Goal: Information Seeking & Learning: Understand process/instructions

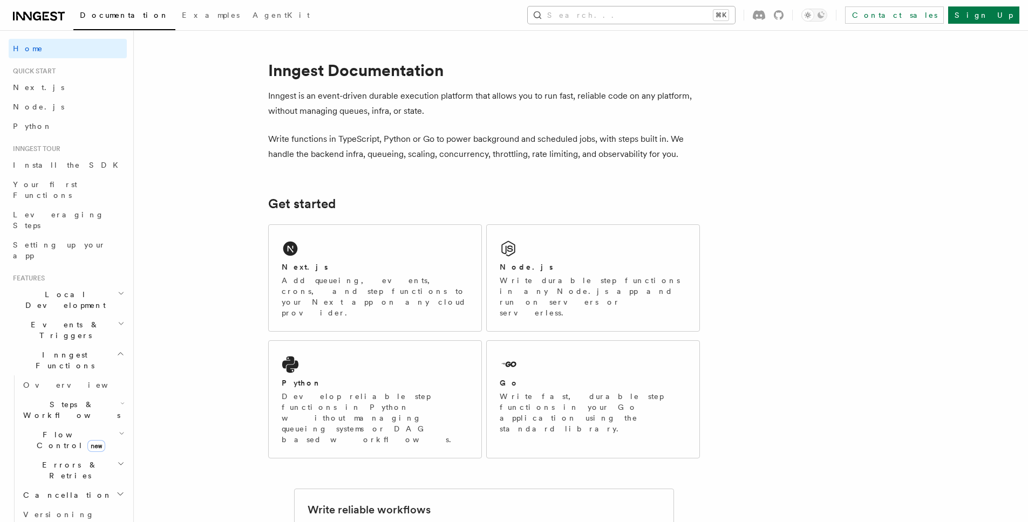
click at [719, 10] on button "Search... ⌘K" at bounding box center [631, 14] width 207 height 17
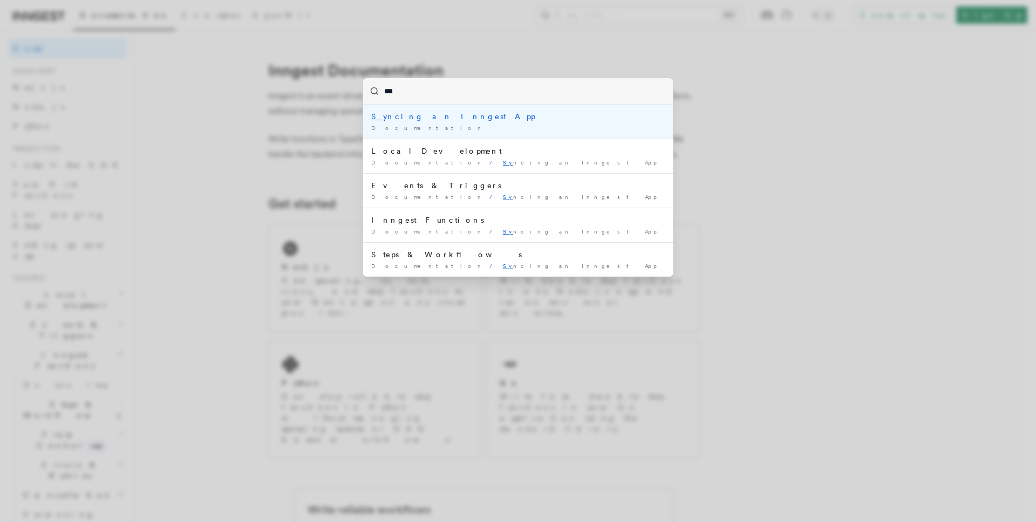
type input "****"
click at [455, 118] on div "Sync ing an Inngest App" at bounding box center [518, 116] width 294 height 11
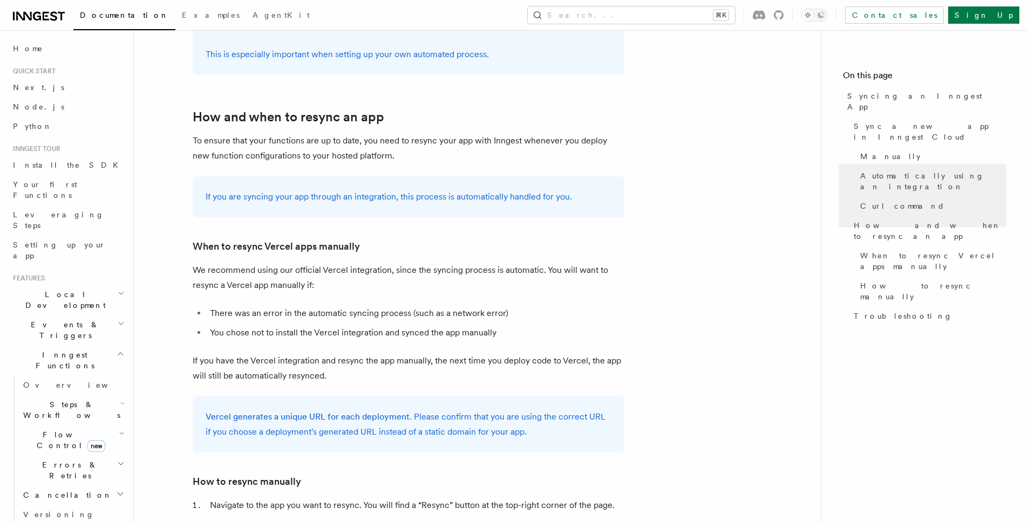
scroll to position [1836, 0]
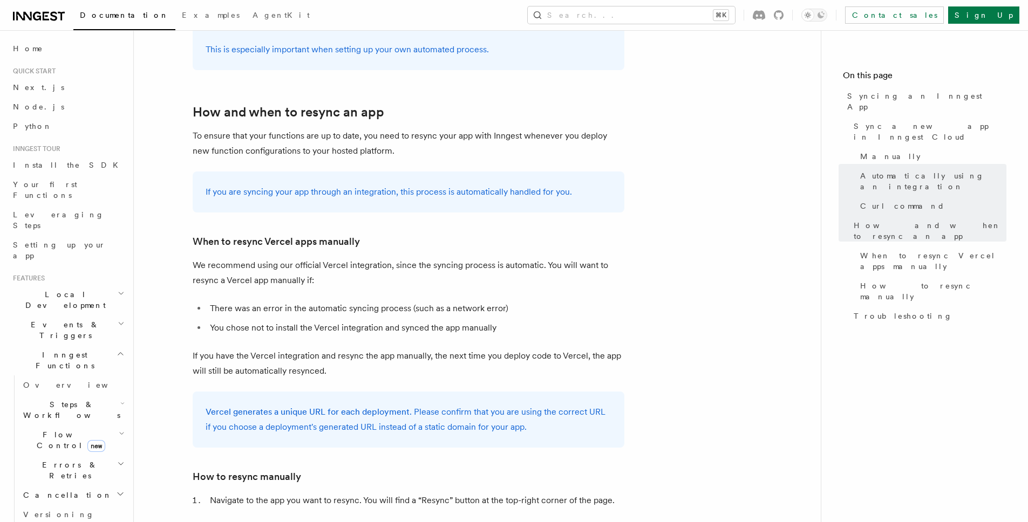
drag, startPoint x: 235, startPoint y: 243, endPoint x: 478, endPoint y: 252, distance: 243.0
click at [478, 258] on p "We recommend using our official Vercel integration, since the syncing process i…" at bounding box center [409, 273] width 432 height 30
drag, startPoint x: 290, startPoint y: 239, endPoint x: 460, endPoint y: 243, distance: 169.5
click at [460, 258] on p "We recommend using our official Vercel integration, since the syncing process i…" at bounding box center [409, 273] width 432 height 30
click at [437, 258] on p "We recommend using our official Vercel integration, since the syncing process i…" at bounding box center [409, 273] width 432 height 30
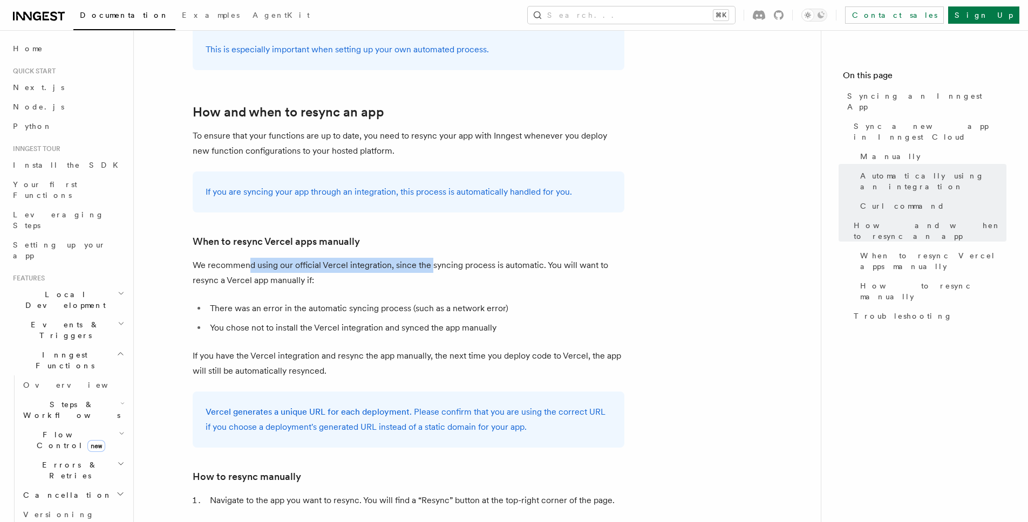
drag, startPoint x: 248, startPoint y: 238, endPoint x: 430, endPoint y: 246, distance: 182.6
click at [430, 258] on p "We recommend using our official Vercel integration, since the syncing process i…" at bounding box center [409, 273] width 432 height 30
click at [463, 258] on p "We recommend using our official Vercel integration, since the syncing process i…" at bounding box center [409, 273] width 432 height 30
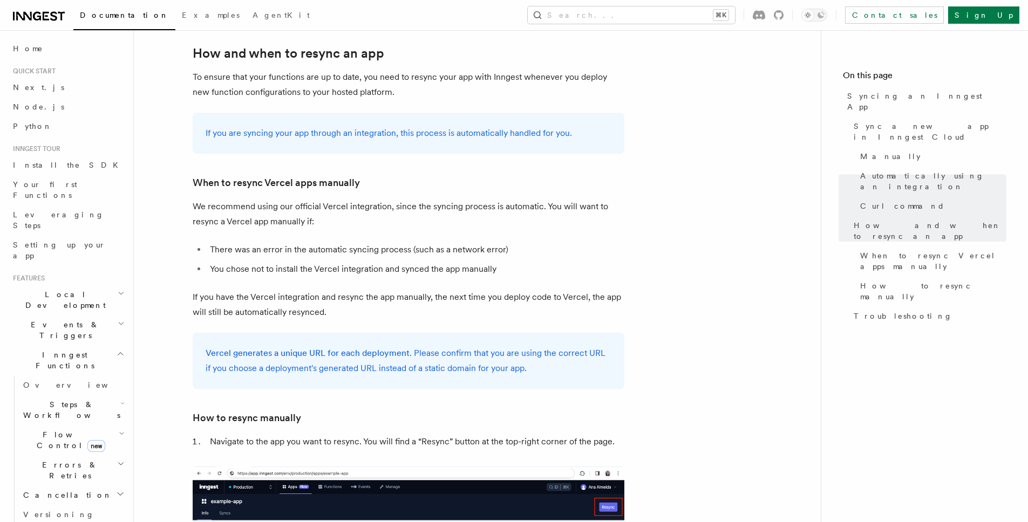
scroll to position [1910, 0]
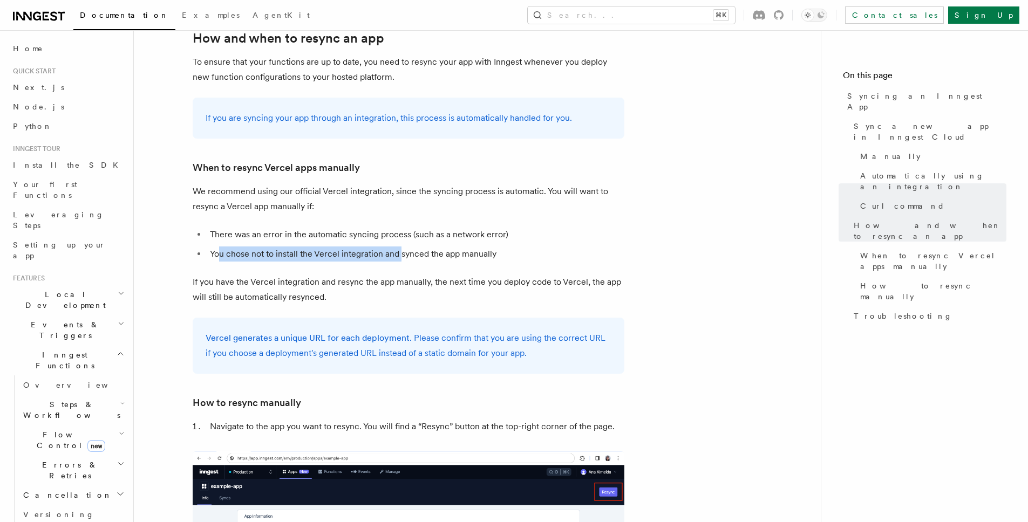
drag, startPoint x: 219, startPoint y: 233, endPoint x: 400, endPoint y: 235, distance: 181.4
click at [400, 247] on li "You chose not to install the Vercel integration and synced the app manually" at bounding box center [416, 254] width 418 height 15
click at [435, 247] on li "You chose not to install the Vercel integration and synced the app manually" at bounding box center [416, 254] width 418 height 15
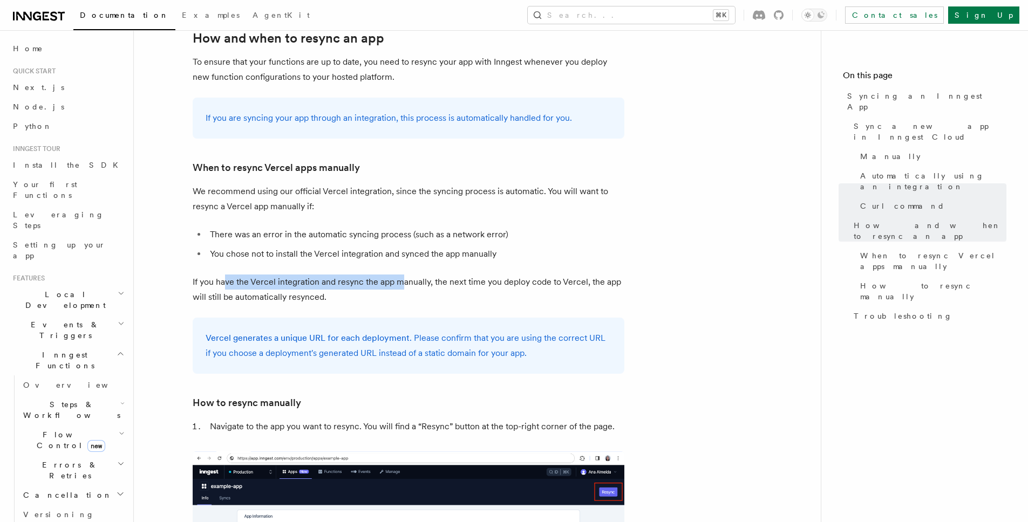
drag, startPoint x: 223, startPoint y: 259, endPoint x: 400, endPoint y: 259, distance: 176.5
click at [400, 275] on p "If you have the Vercel integration and resync the app manually, the next time y…" at bounding box center [409, 290] width 432 height 30
click at [433, 275] on p "If you have the Vercel integration and resync the app manually, the next time y…" at bounding box center [409, 290] width 432 height 30
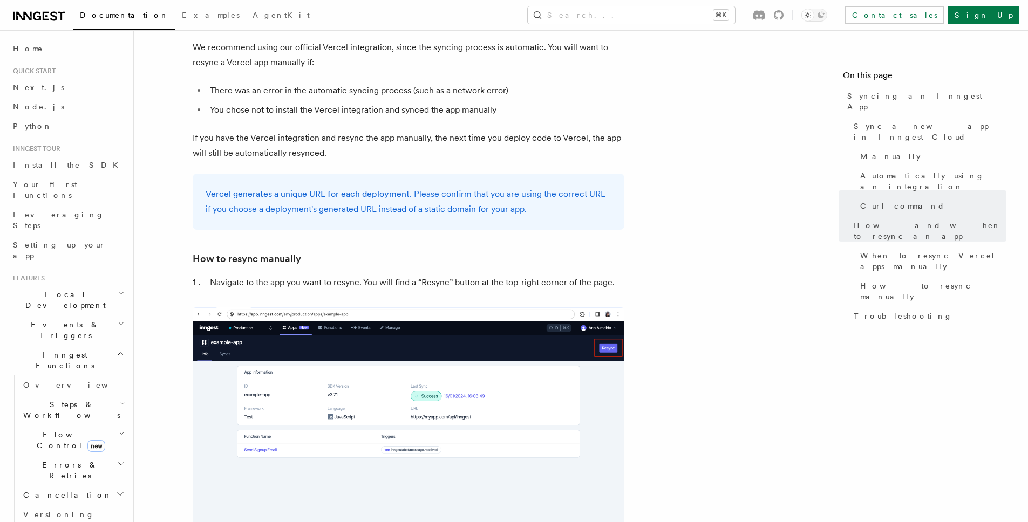
scroll to position [2105, 0]
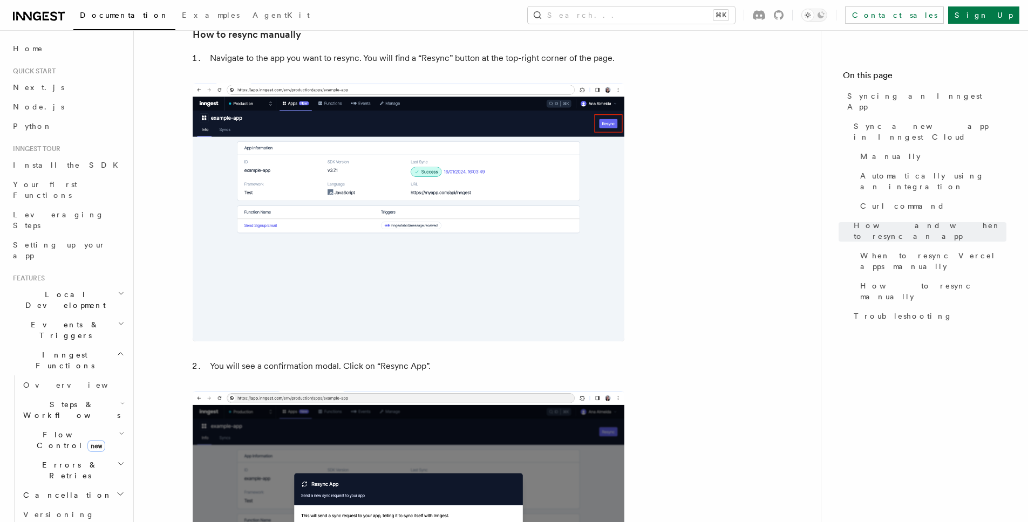
scroll to position [2218, 0]
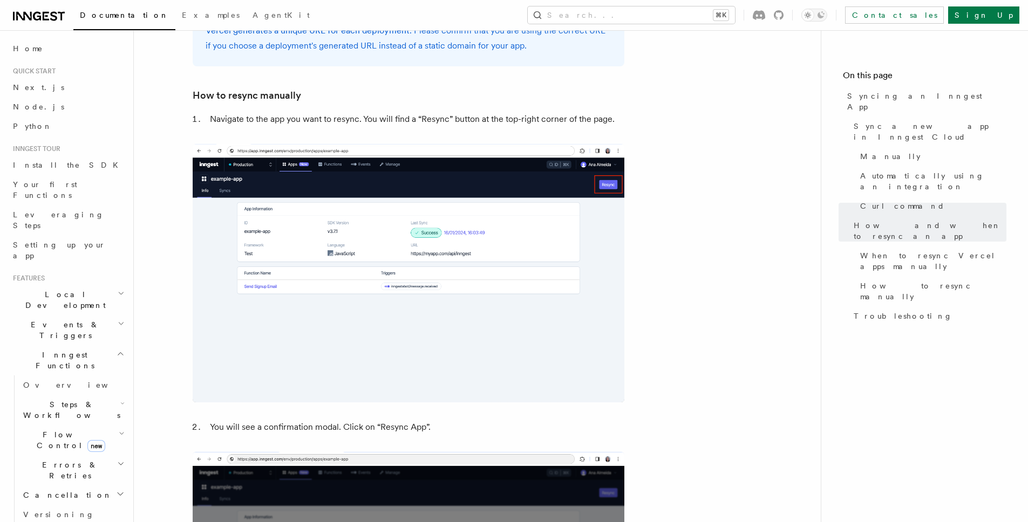
click at [392, 88] on h3 "How to resync manually" at bounding box center [409, 95] width 432 height 15
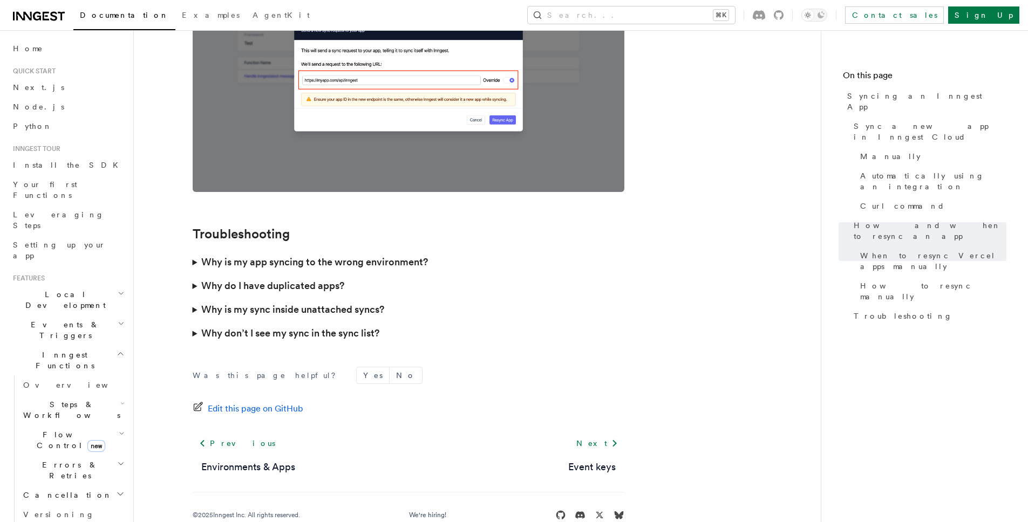
scroll to position [3062, 0]
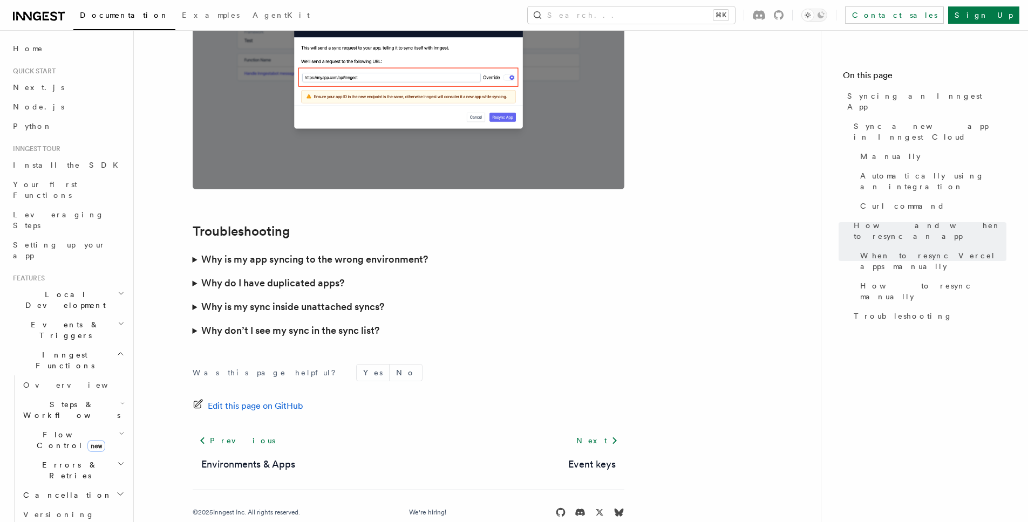
click at [193, 319] on summary "Why don’t I see my sync in the sync list?" at bounding box center [409, 331] width 432 height 24
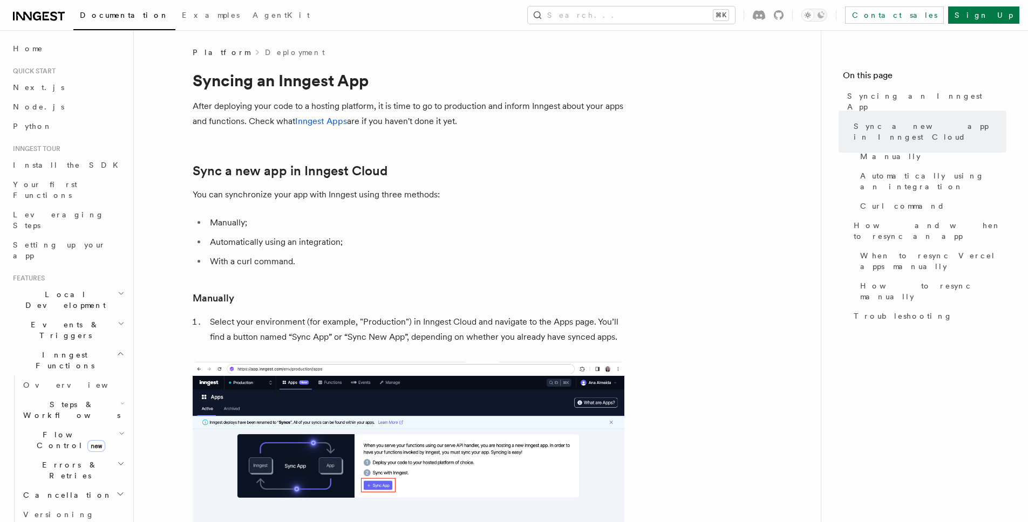
scroll to position [0, 0]
